Goal: Information Seeking & Learning: Learn about a topic

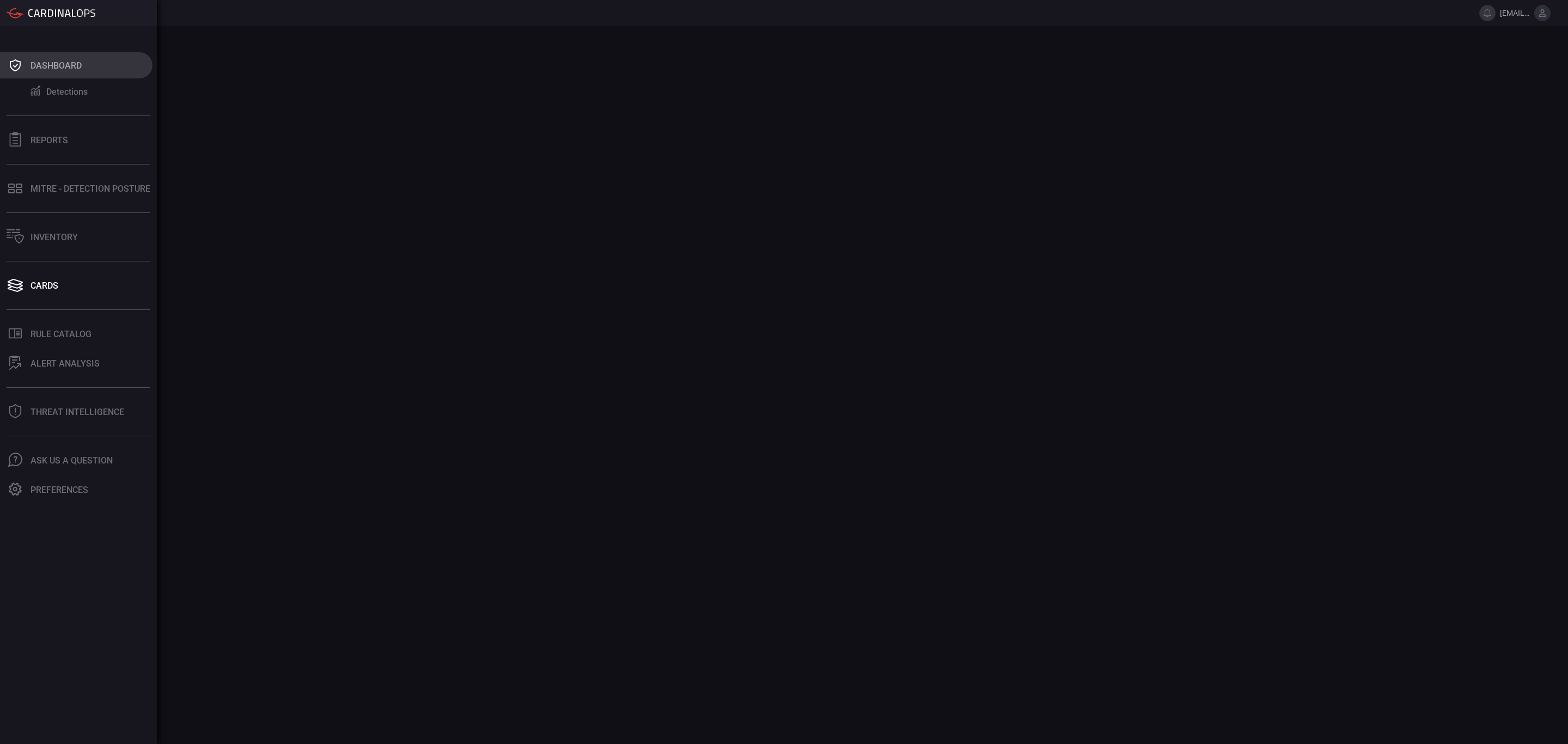
click at [16, 64] on icon at bounding box center [15, 65] width 18 height 15
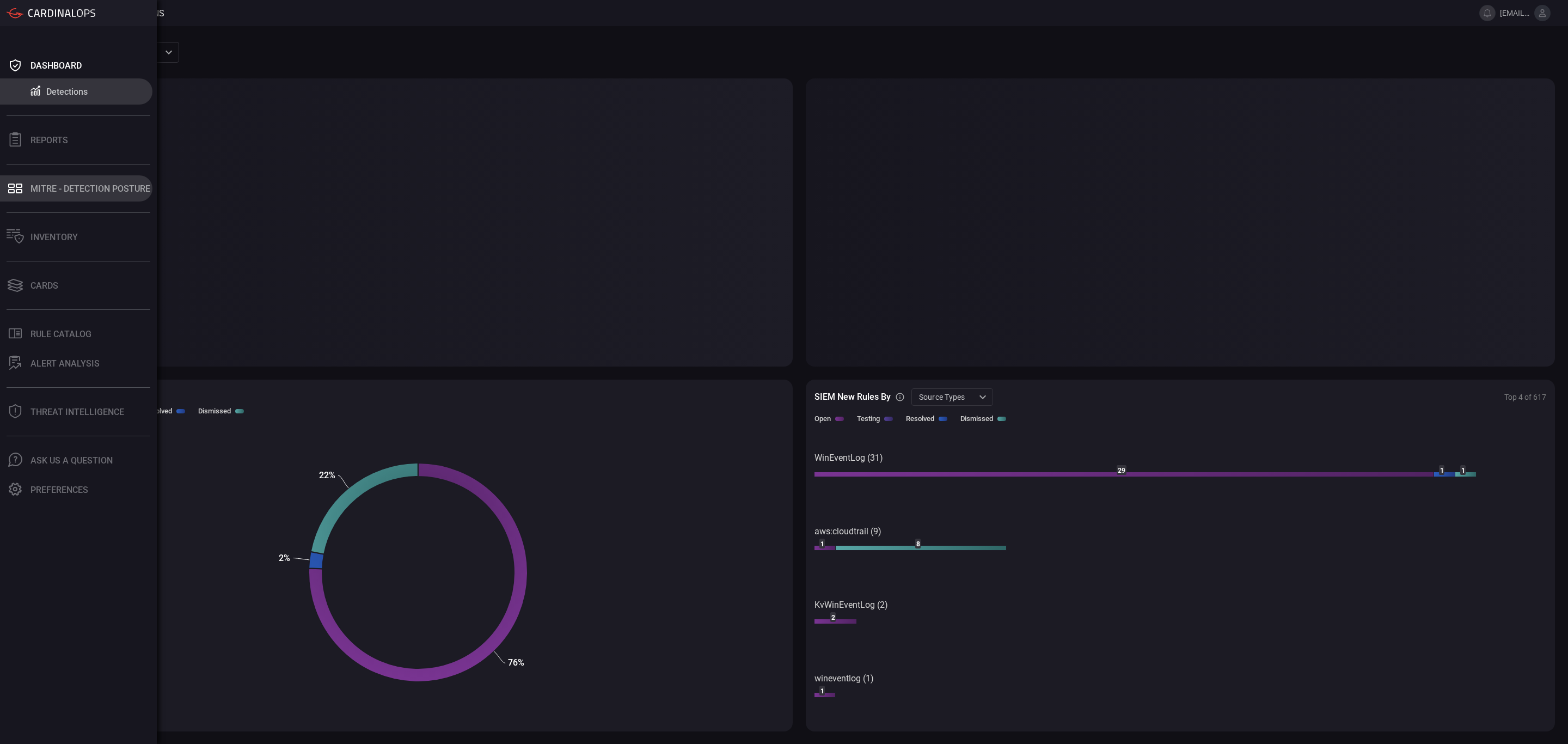
click at [101, 183] on div "MITRE - Detection Posture" at bounding box center [90, 188] width 120 height 10
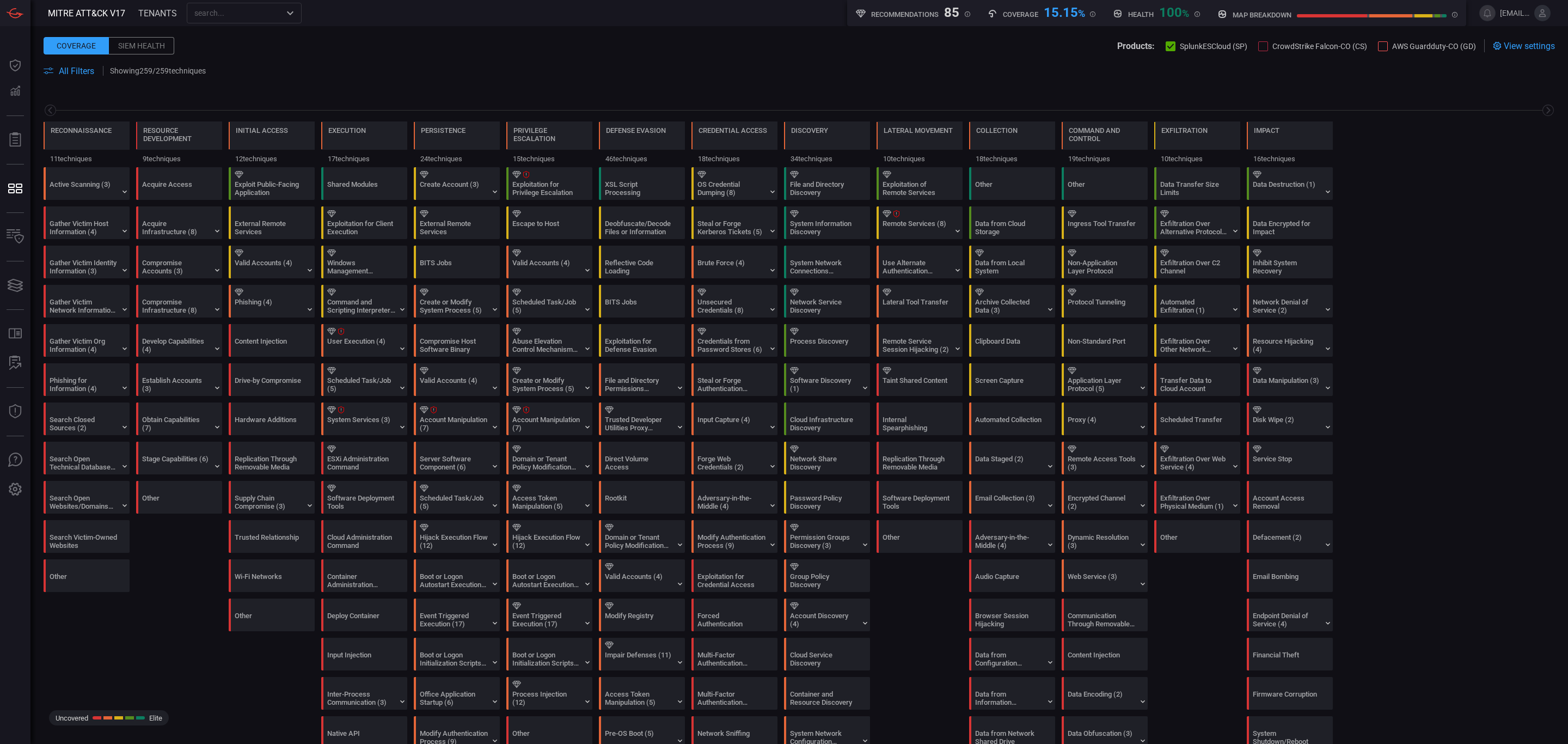
click at [72, 68] on span "All Filters" at bounding box center [77, 71] width 35 height 10
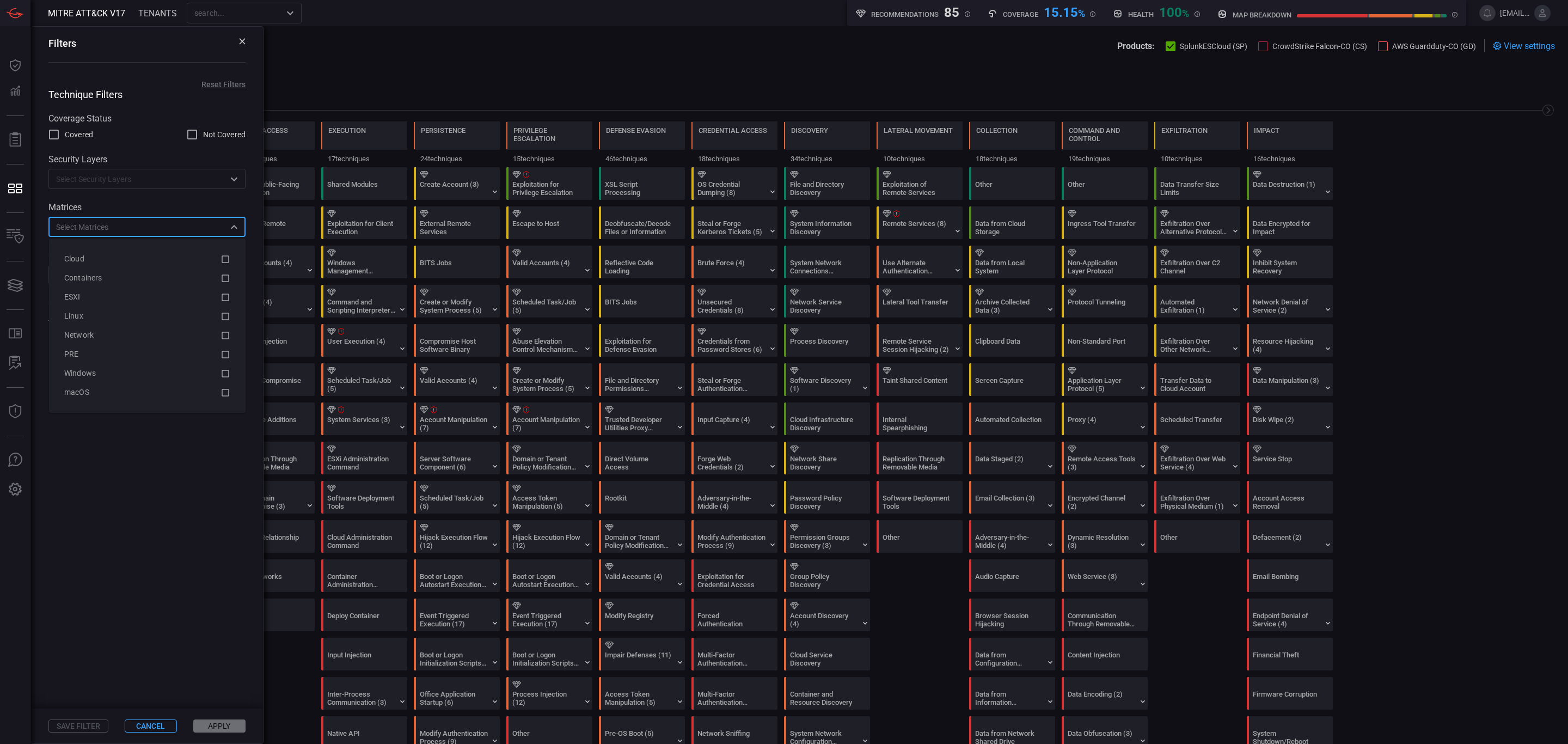
click at [149, 225] on input "text" at bounding box center [138, 226] width 173 height 13
click at [162, 170] on div "​" at bounding box center [147, 178] width 197 height 20
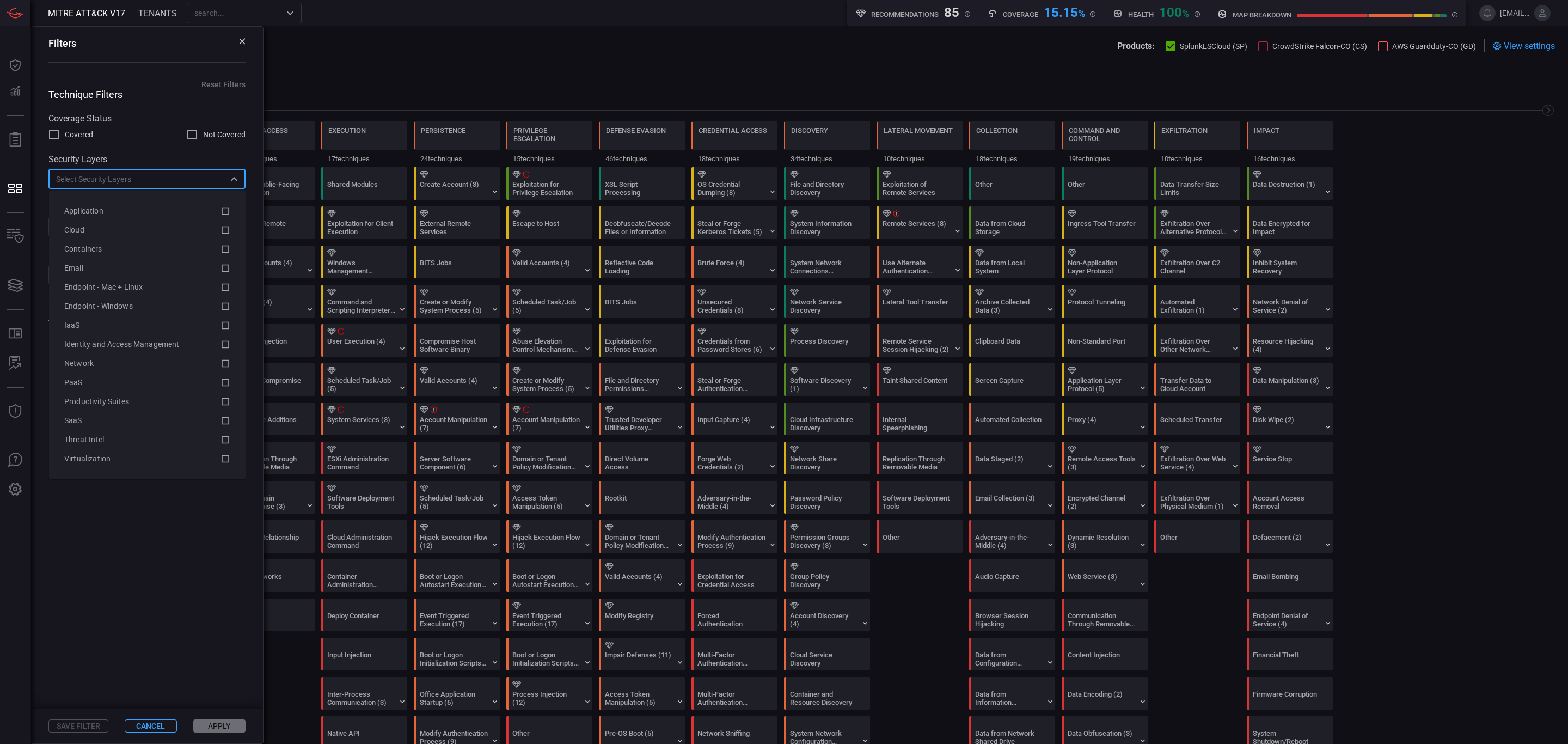
click at [162, 173] on input "text" at bounding box center [138, 179] width 173 height 13
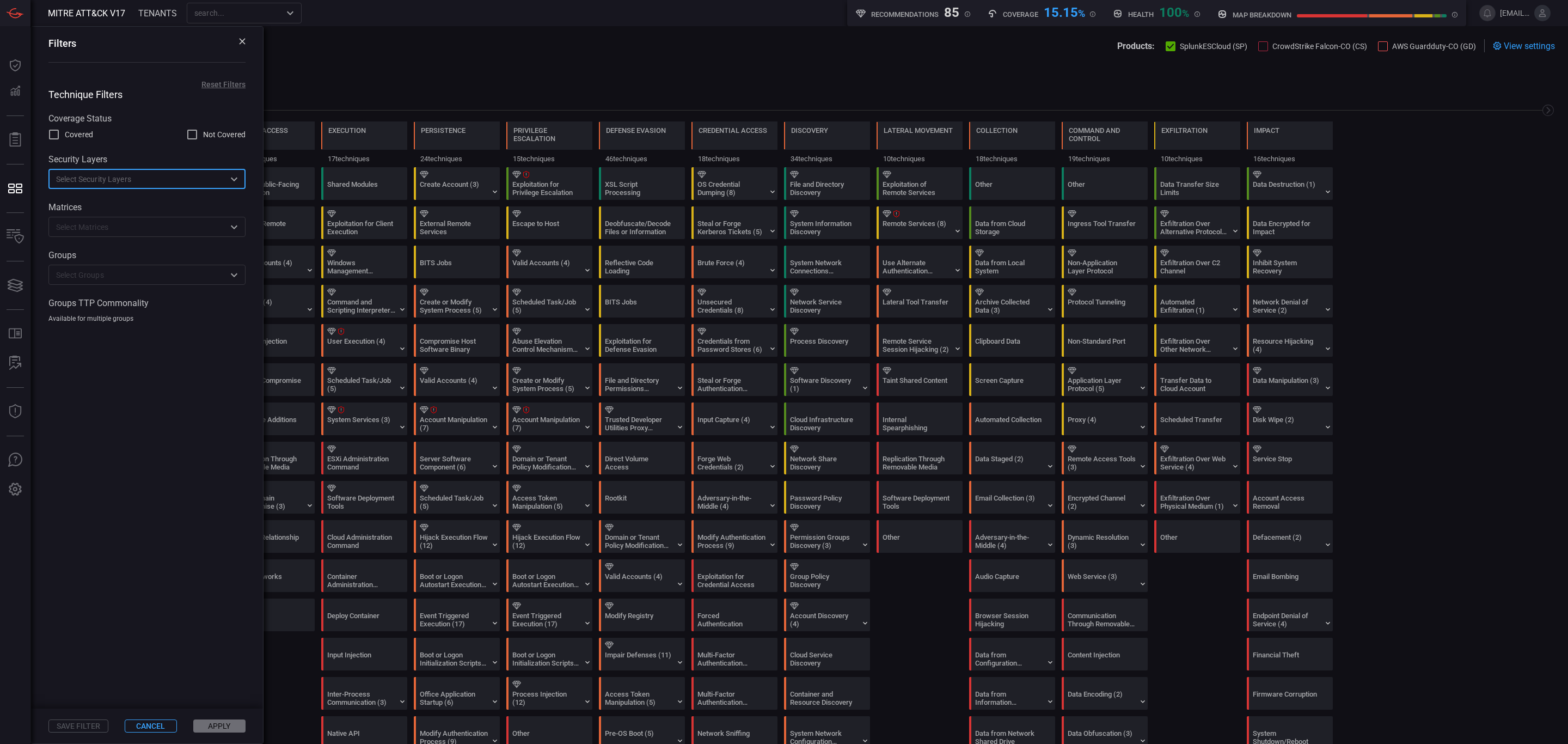
click at [152, 278] on input "text" at bounding box center [138, 275] width 173 height 13
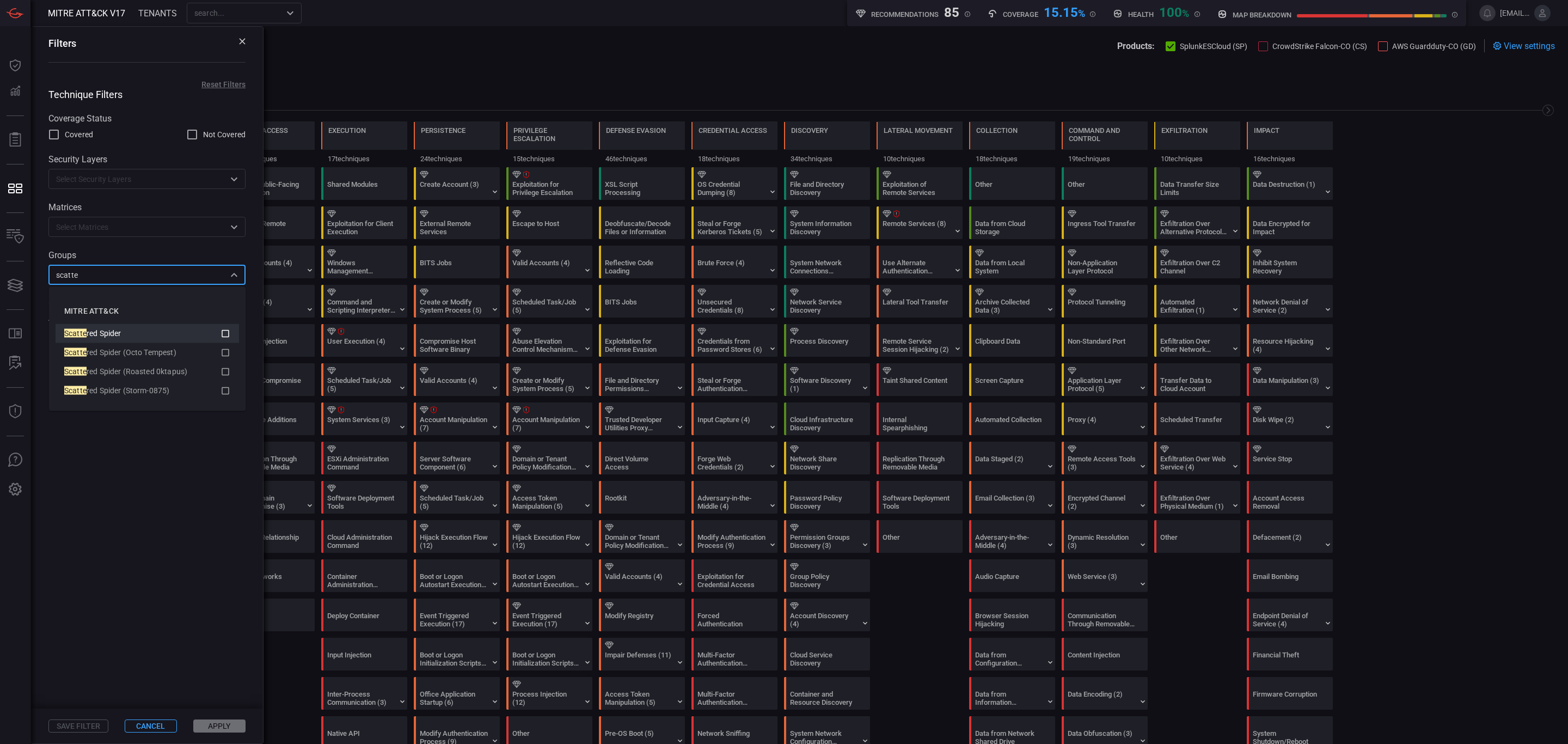
click at [159, 329] on div "Scatte red Spider" at bounding box center [139, 333] width 150 height 12
type input "scatte"
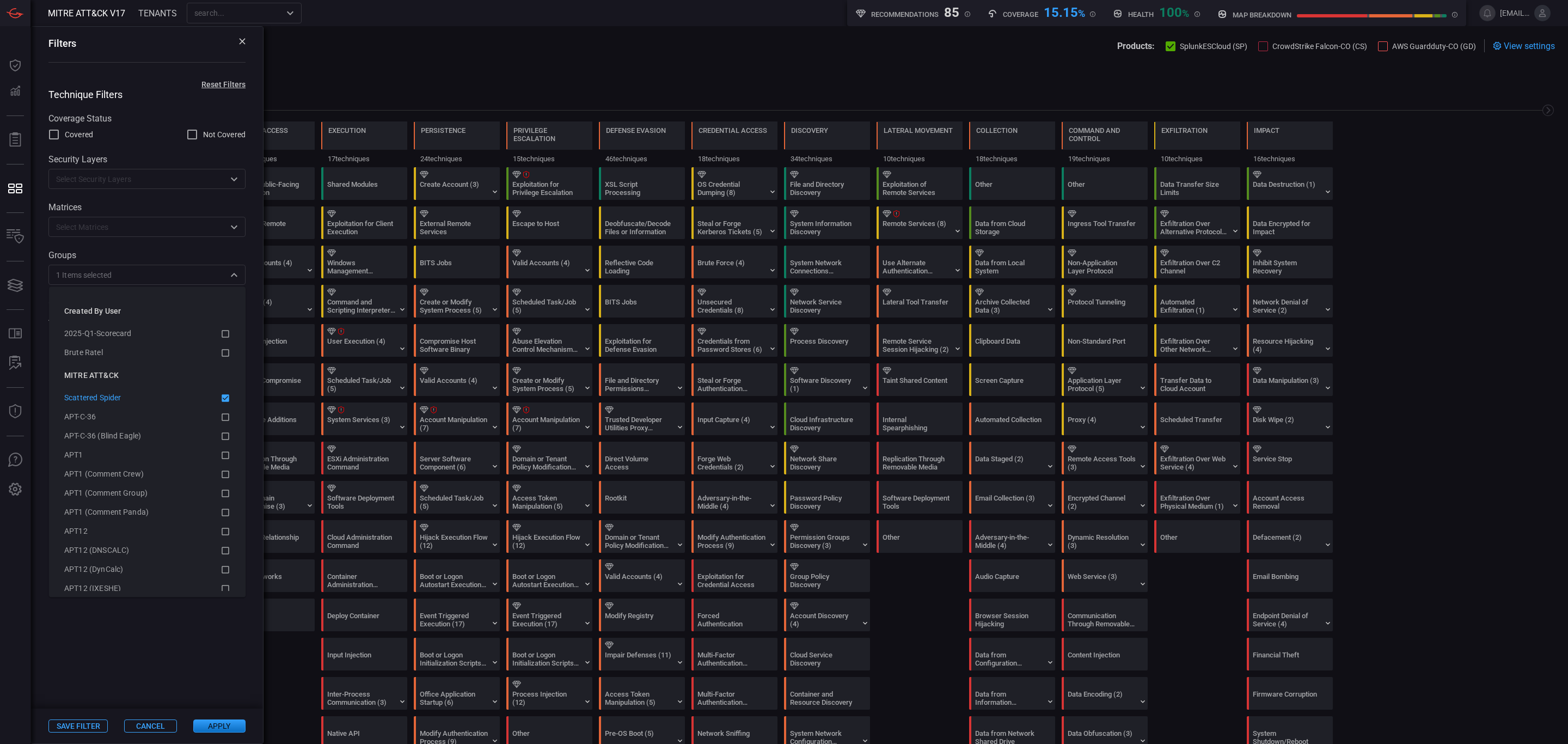
click at [165, 268] on div "1 Items selected ​" at bounding box center [147, 275] width 197 height 20
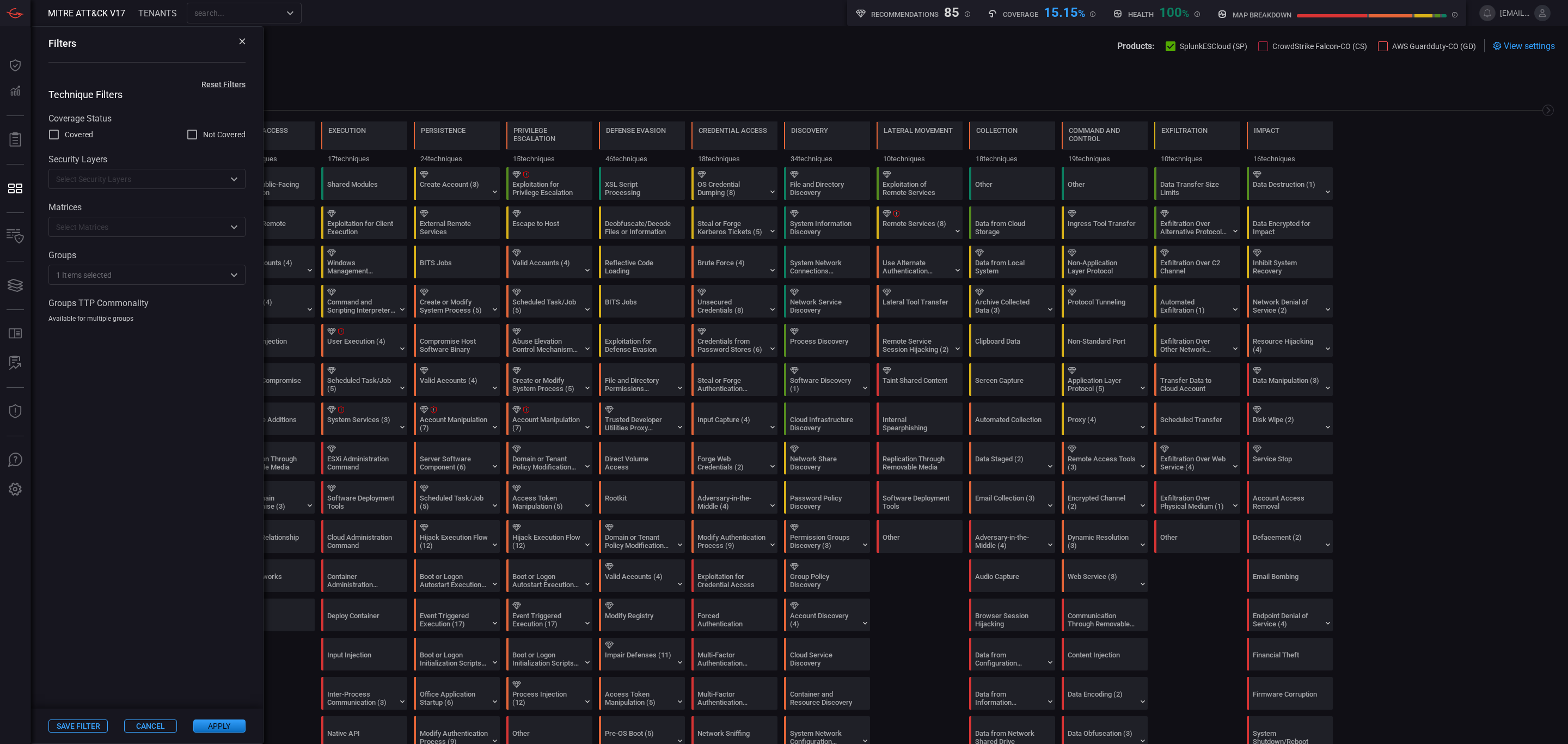
click at [237, 722] on button "Apply" at bounding box center [220, 726] width 52 height 13
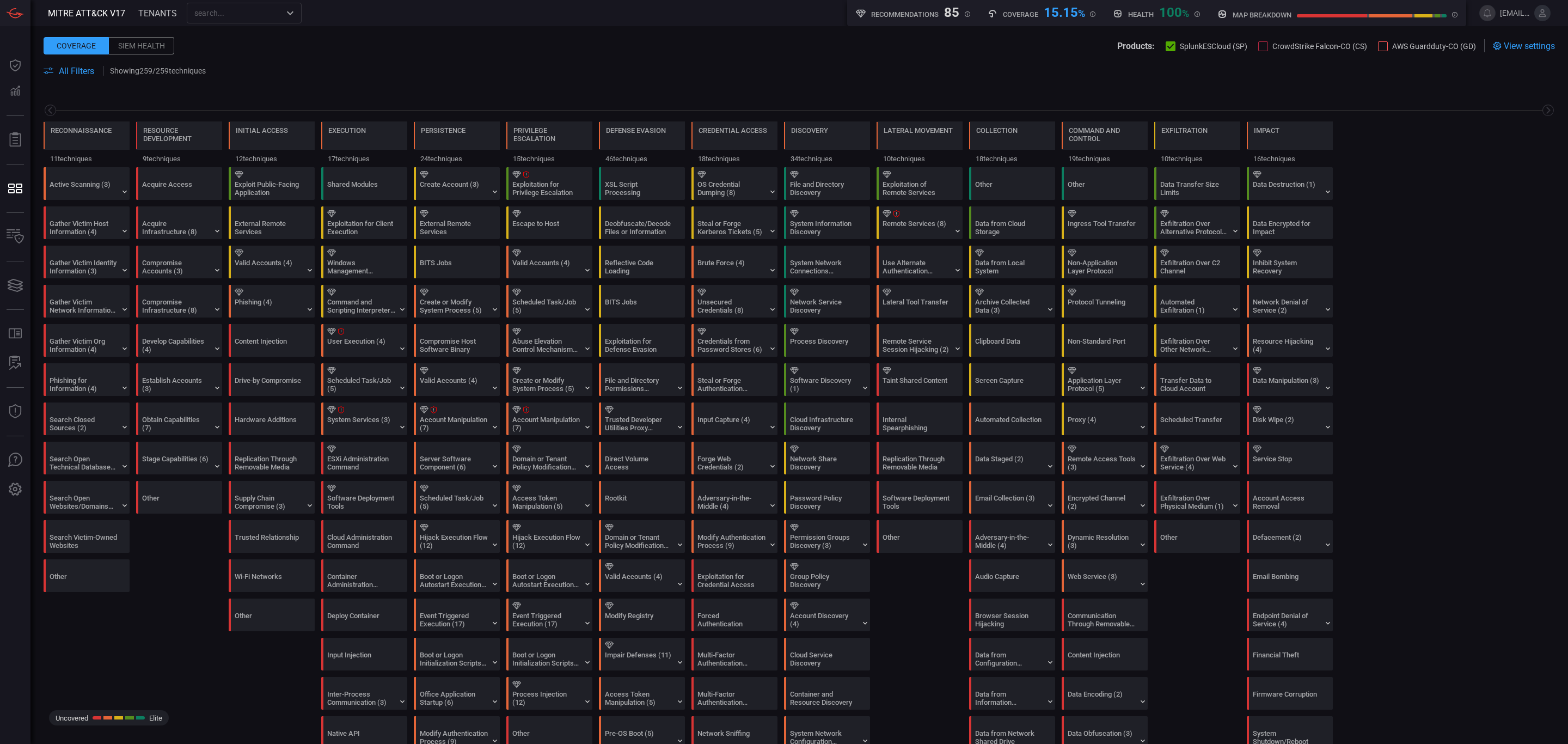
click at [1202, 466] on div "Exfiltration Over Web Service (4)" at bounding box center [1194, 463] width 68 height 16
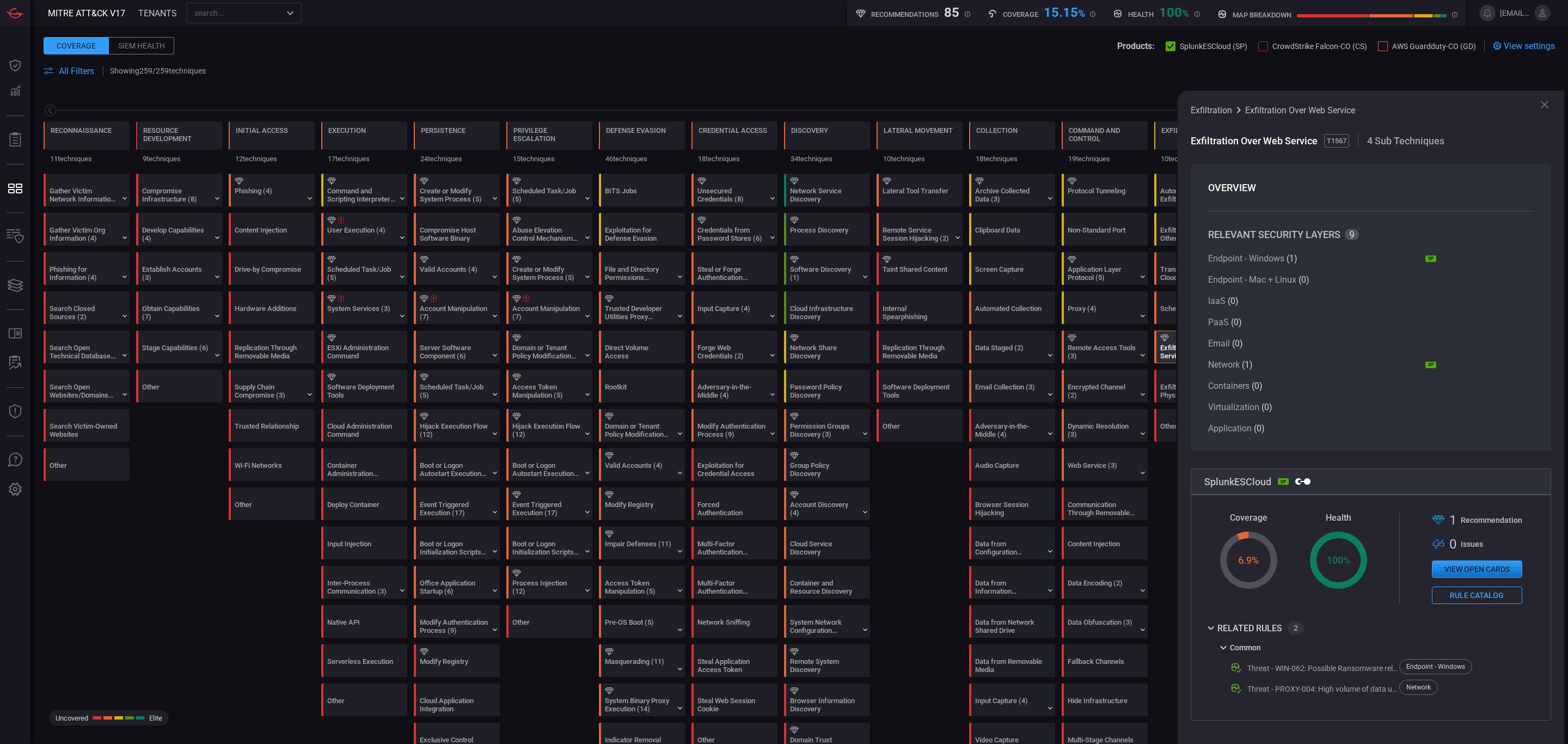
scroll to position [82, 0]
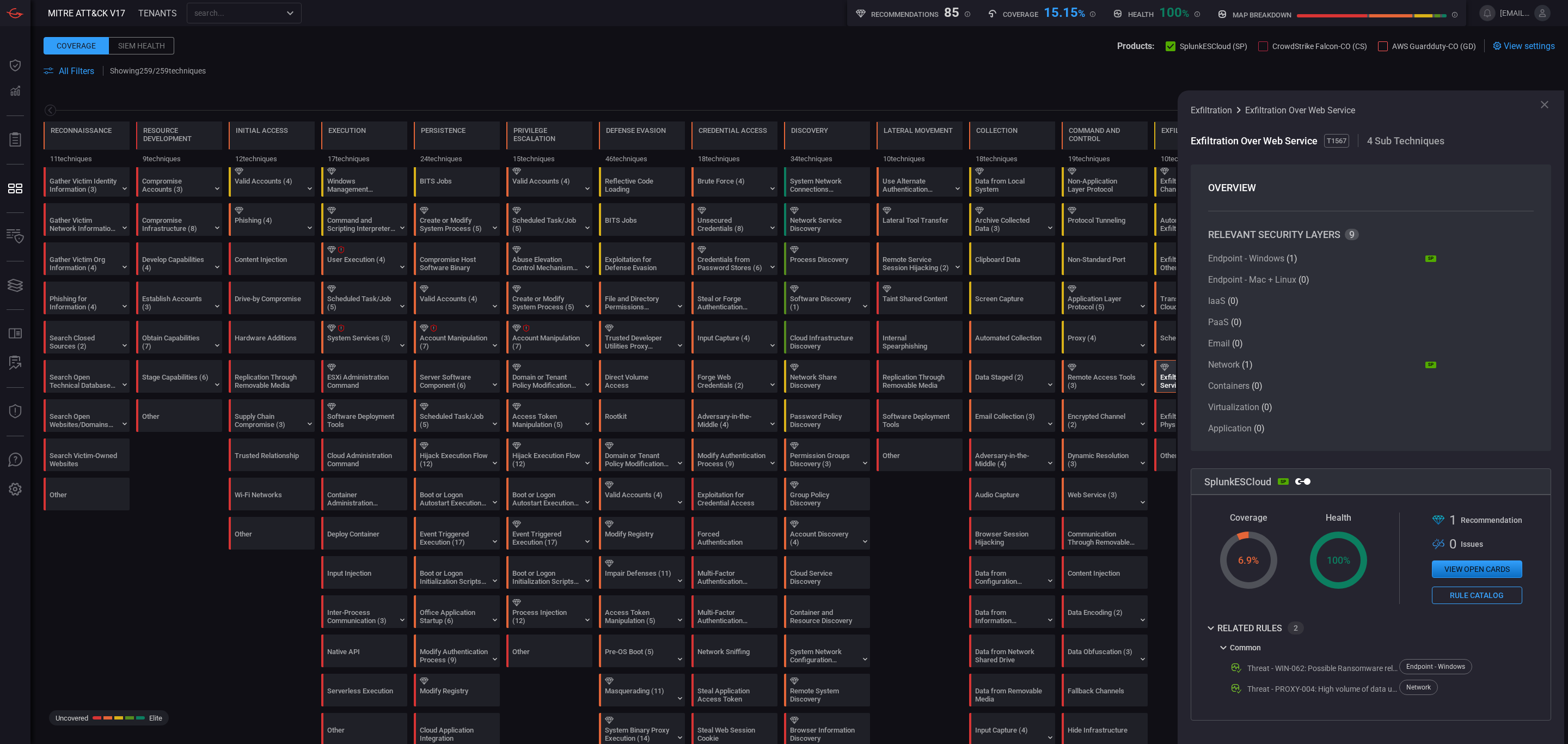
click at [1317, 311] on div "Endpoint - Windows ( 1 ) SP Endpoint - Mac + Linux ( 0 ) IaaS ( 0 ) PaaS ( 0 ) …" at bounding box center [1322, 343] width 228 height 180
click at [1114, 226] on div "Protocol Tunneling" at bounding box center [1102, 224] width 68 height 16
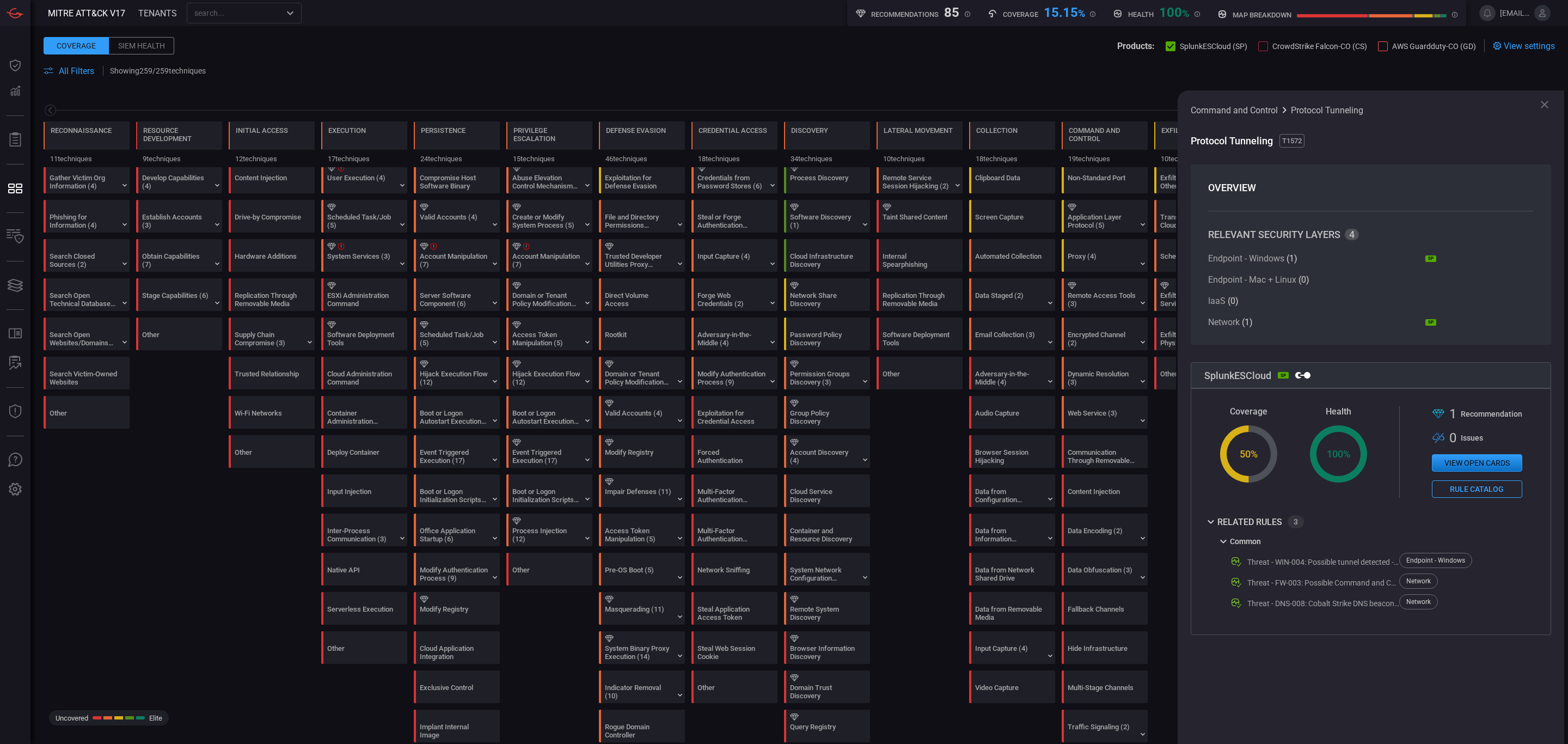
scroll to position [0, 0]
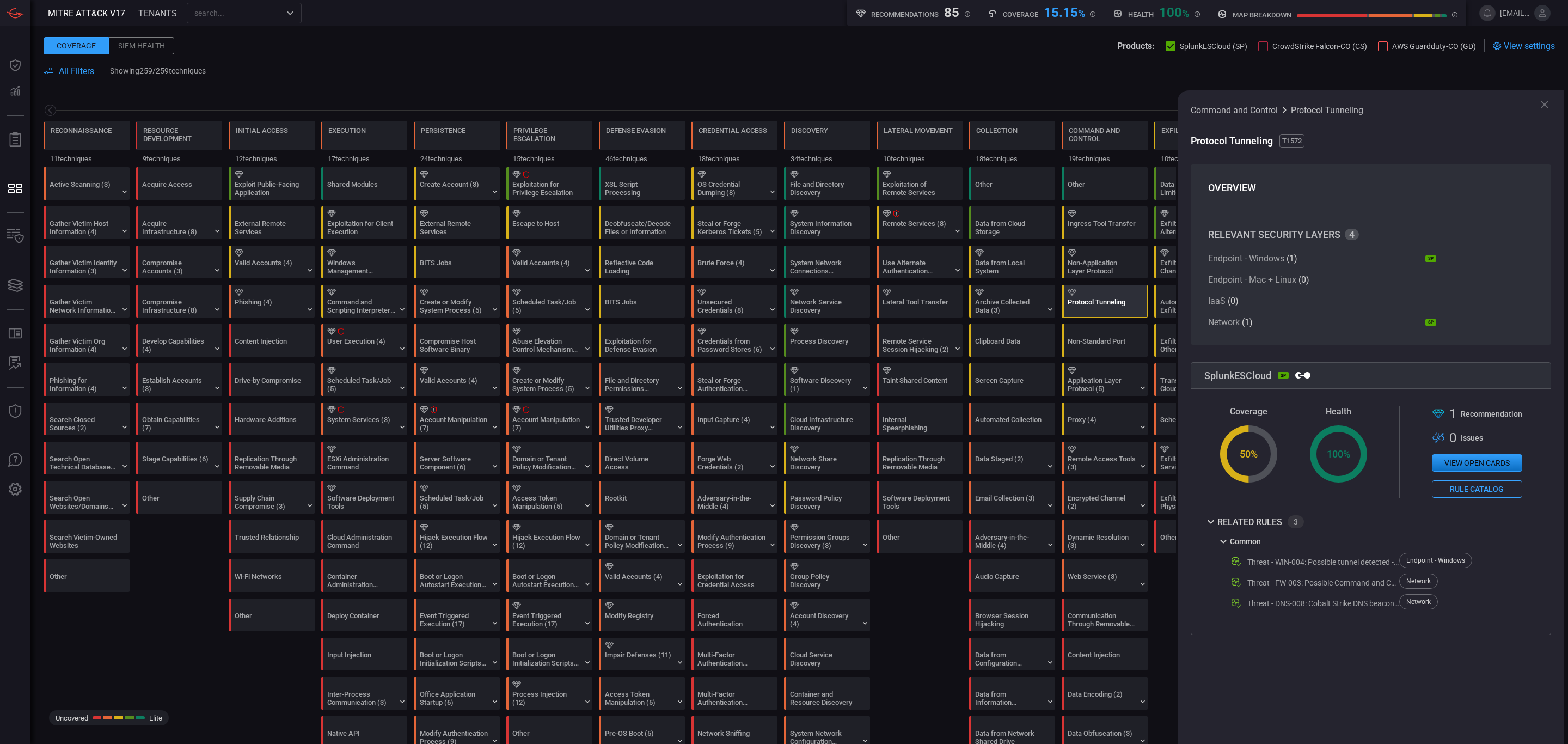
click at [1023, 226] on div "Data from Cloud Storage" at bounding box center [1009, 227] width 68 height 16
